Goal: Find specific page/section

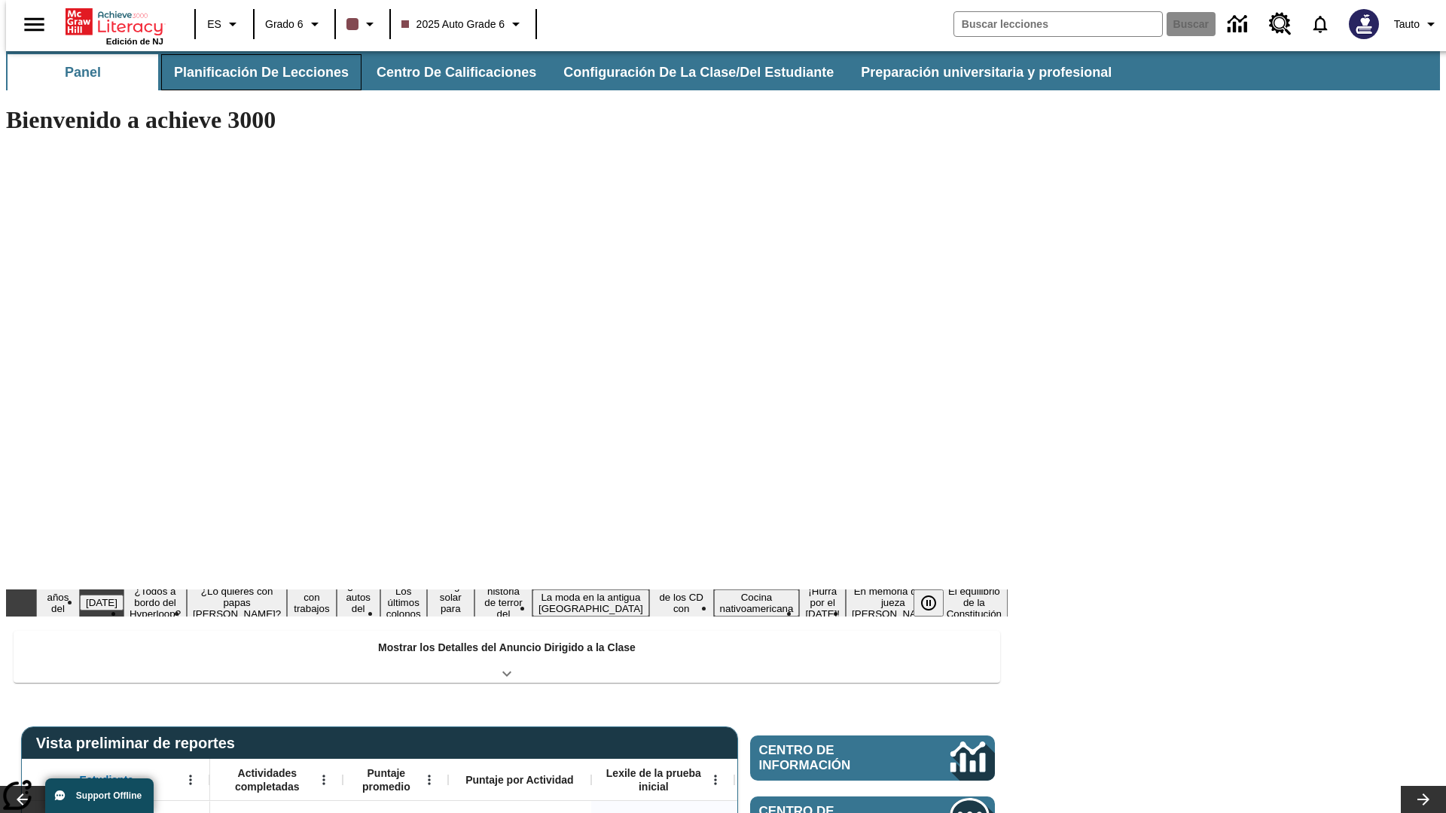
click at [252, 72] on button "Planificación de lecciones" at bounding box center [261, 72] width 200 height 36
